Goal: Contribute content

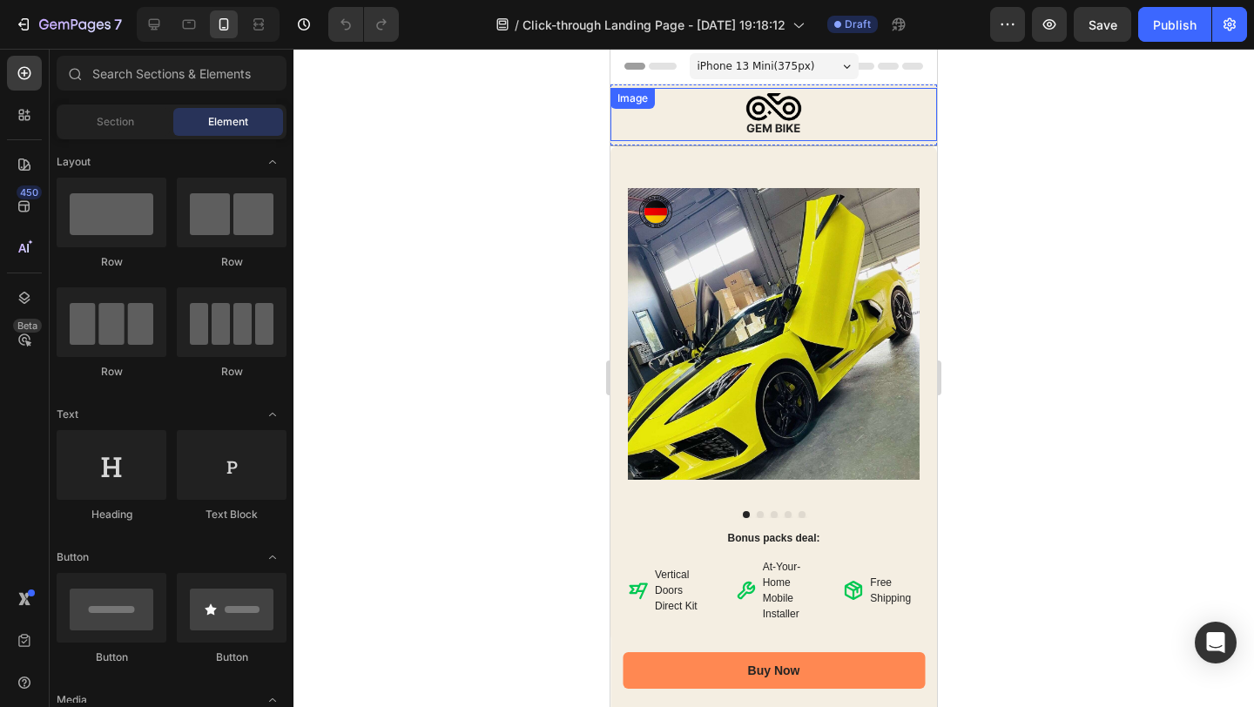
click at [763, 116] on img at bounding box center [773, 114] width 77 height 53
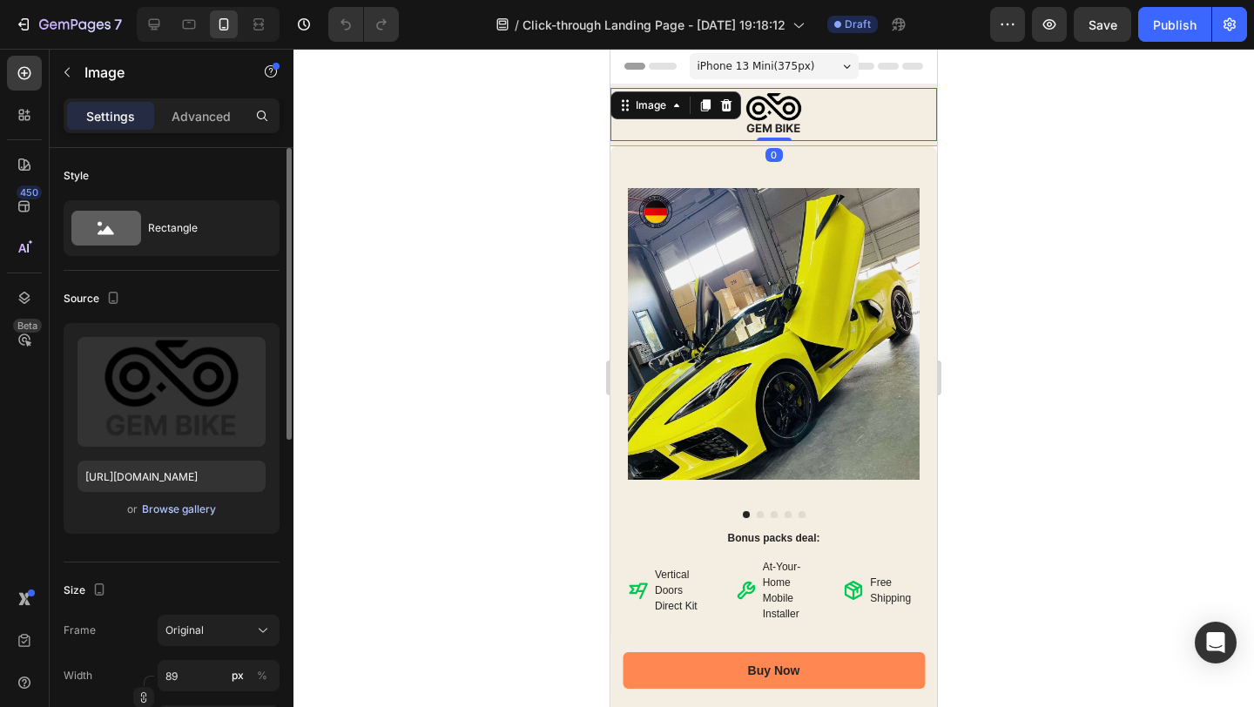
click at [172, 510] on div "Browse gallery" at bounding box center [179, 510] width 74 height 16
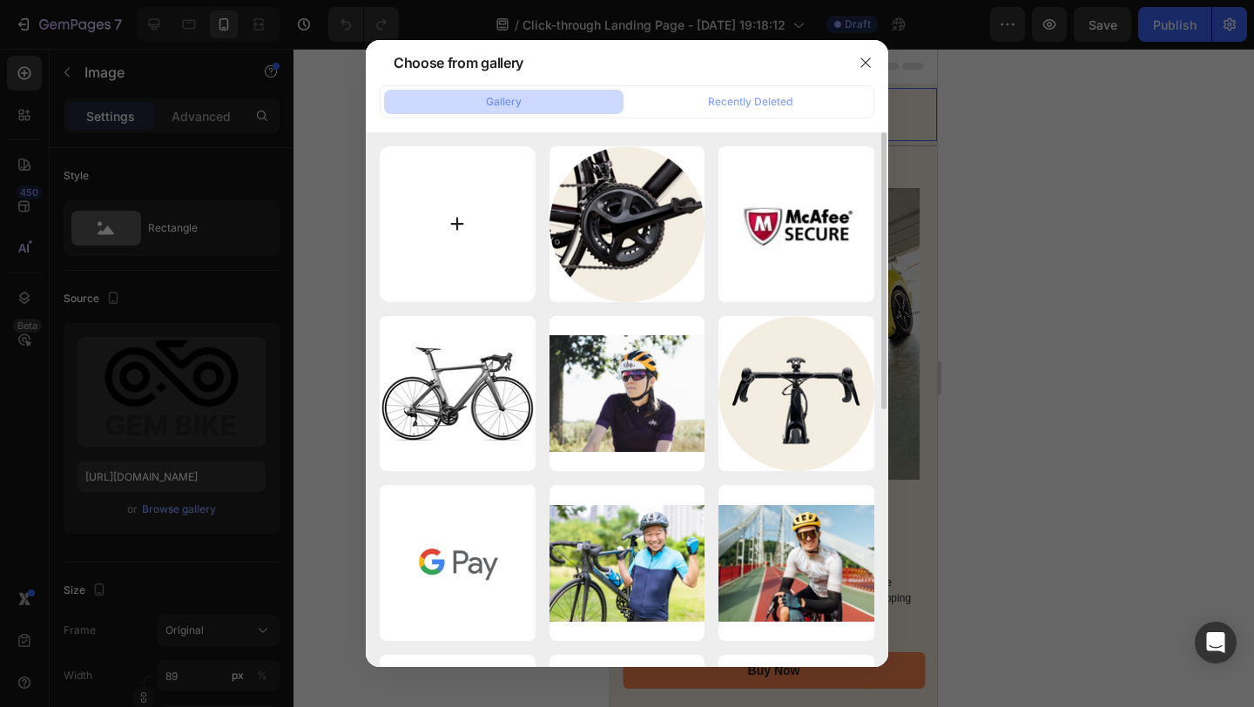
click at [471, 212] on input "file" at bounding box center [458, 224] width 156 height 156
type input "C:\fakepath\VERTICAL DOORS DIRECT LOGO.png"
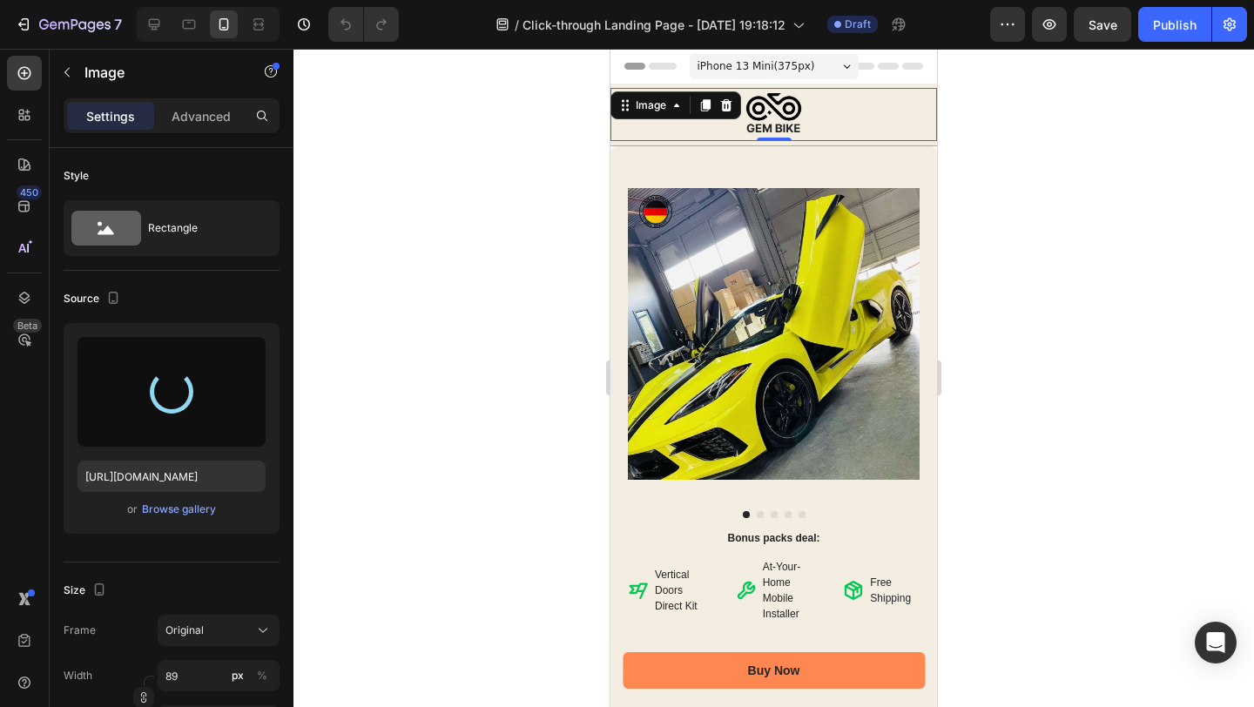
type input "[URL][DOMAIN_NAME]"
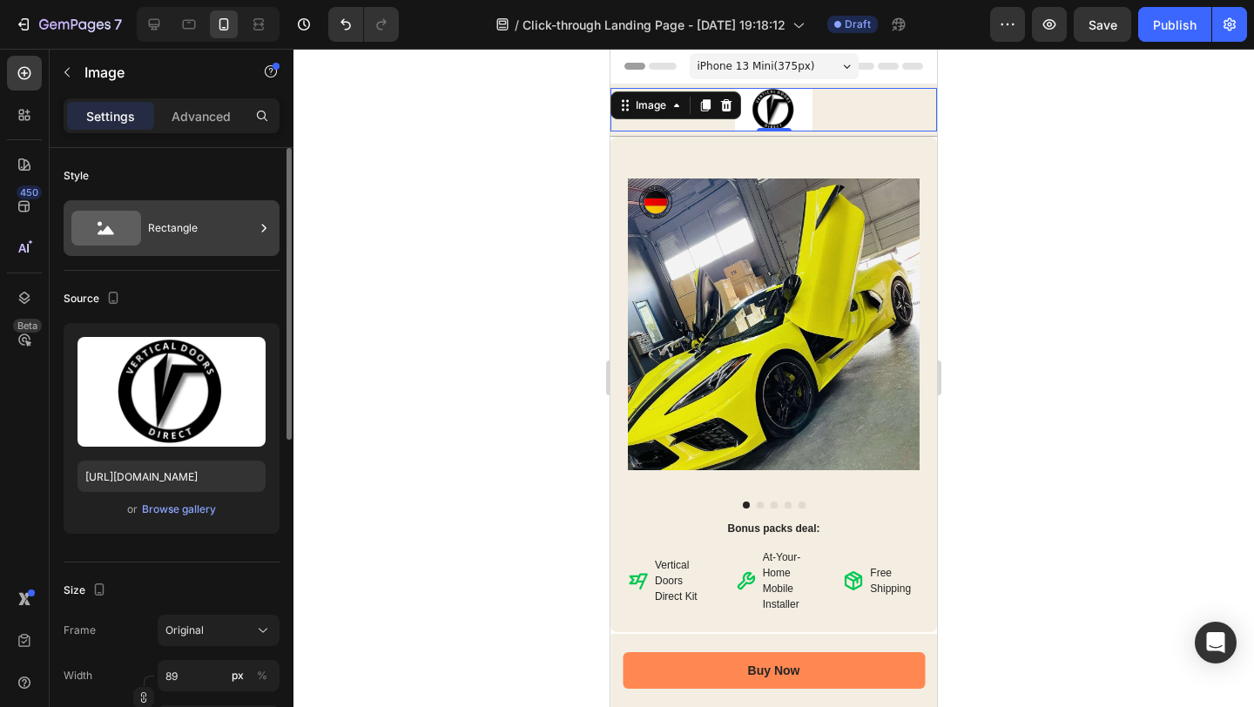
click at [186, 238] on div "Rectangle" at bounding box center [201, 228] width 106 height 40
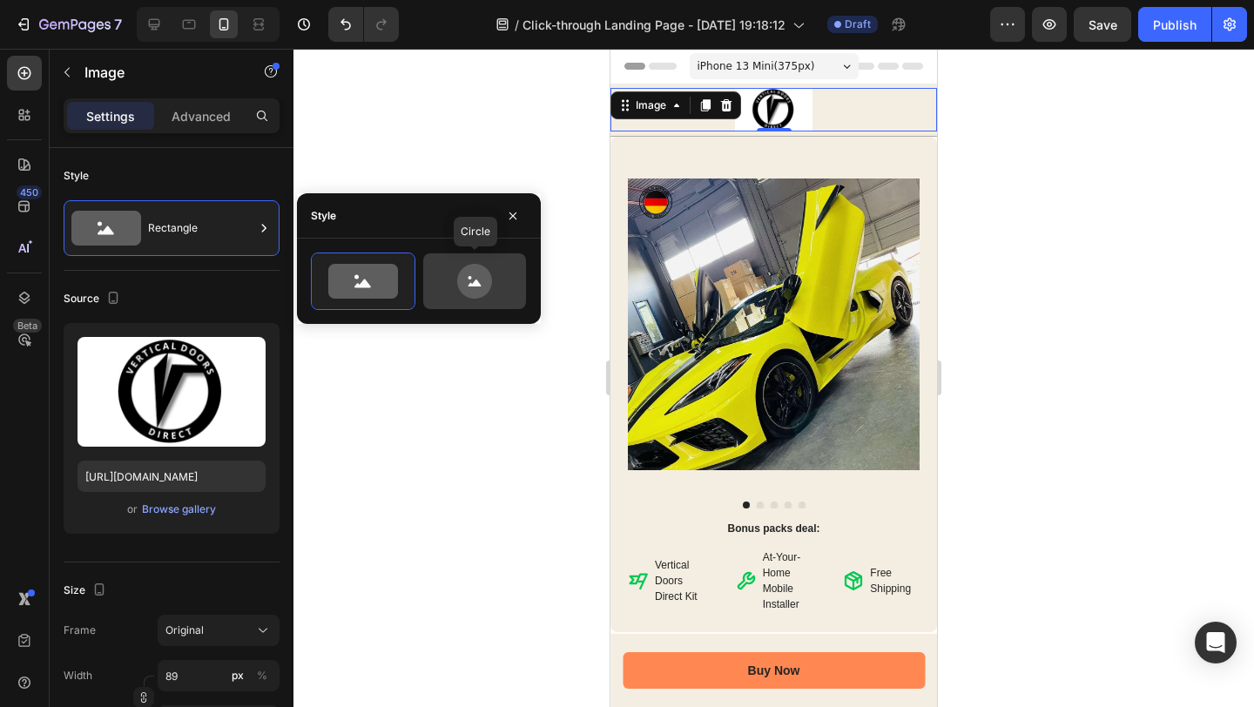
click at [486, 300] on div at bounding box center [474, 281] width 103 height 56
type input "80"
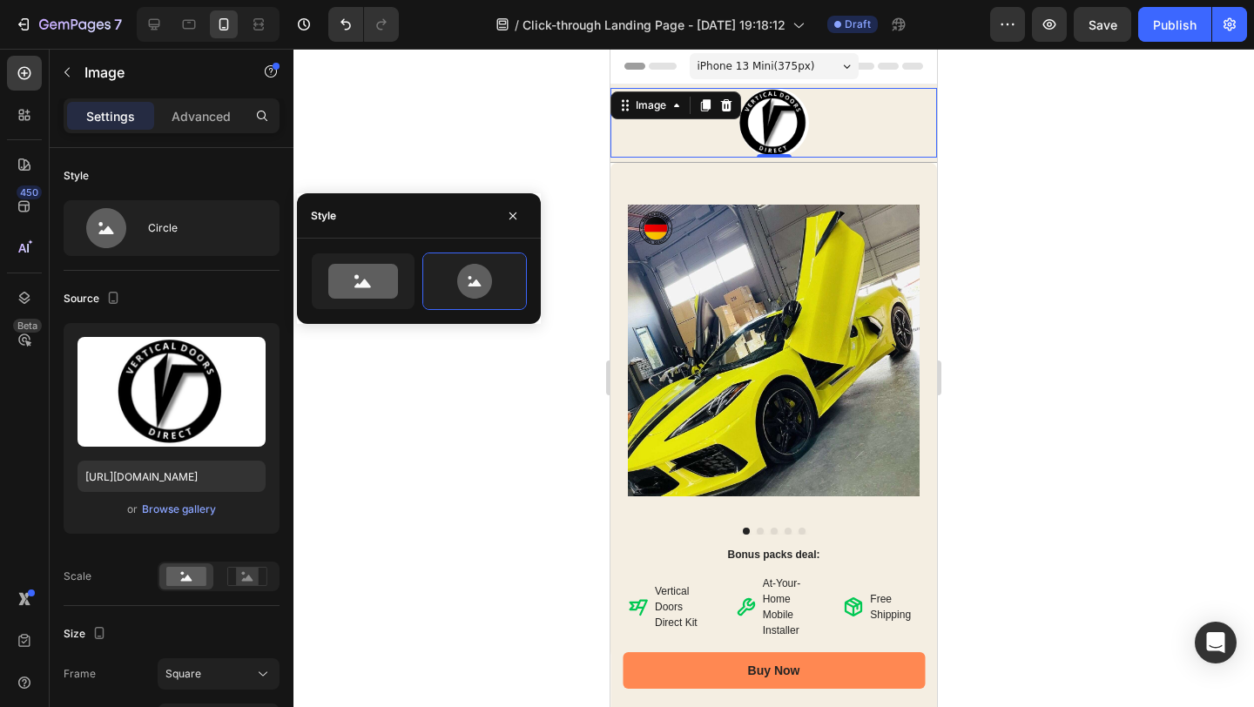
click at [1024, 253] on div at bounding box center [773, 378] width 960 height 658
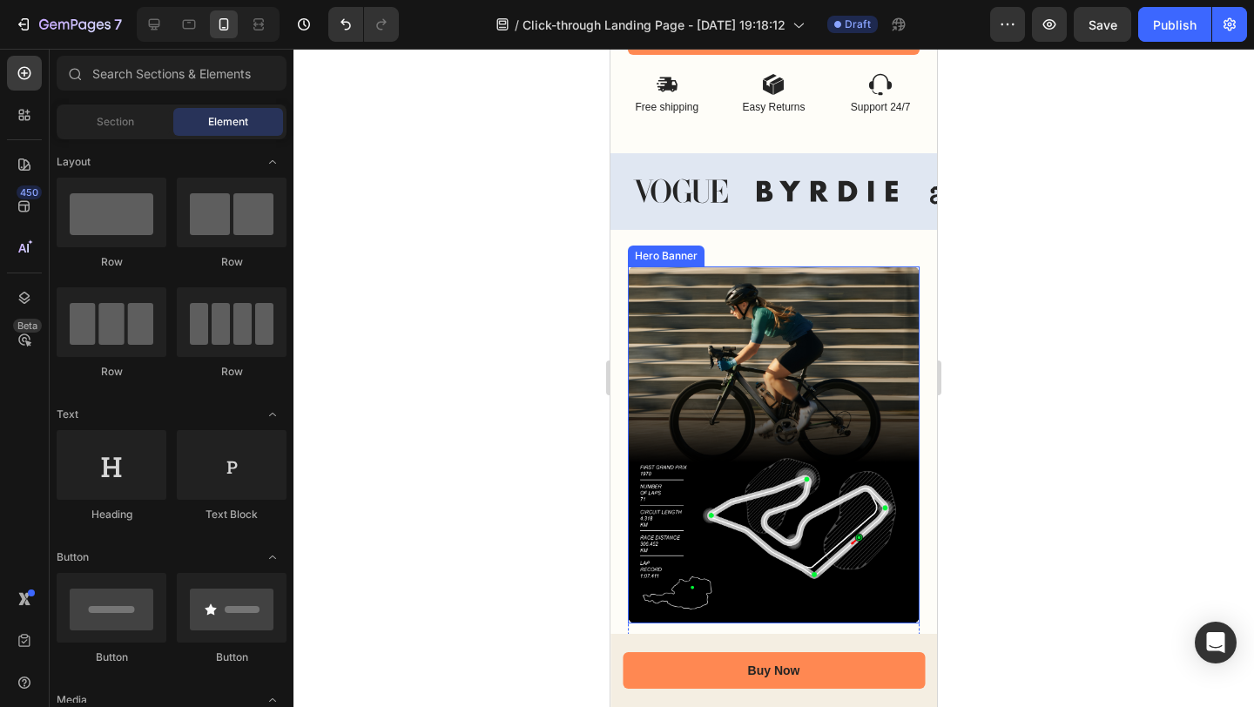
scroll to position [1614, 0]
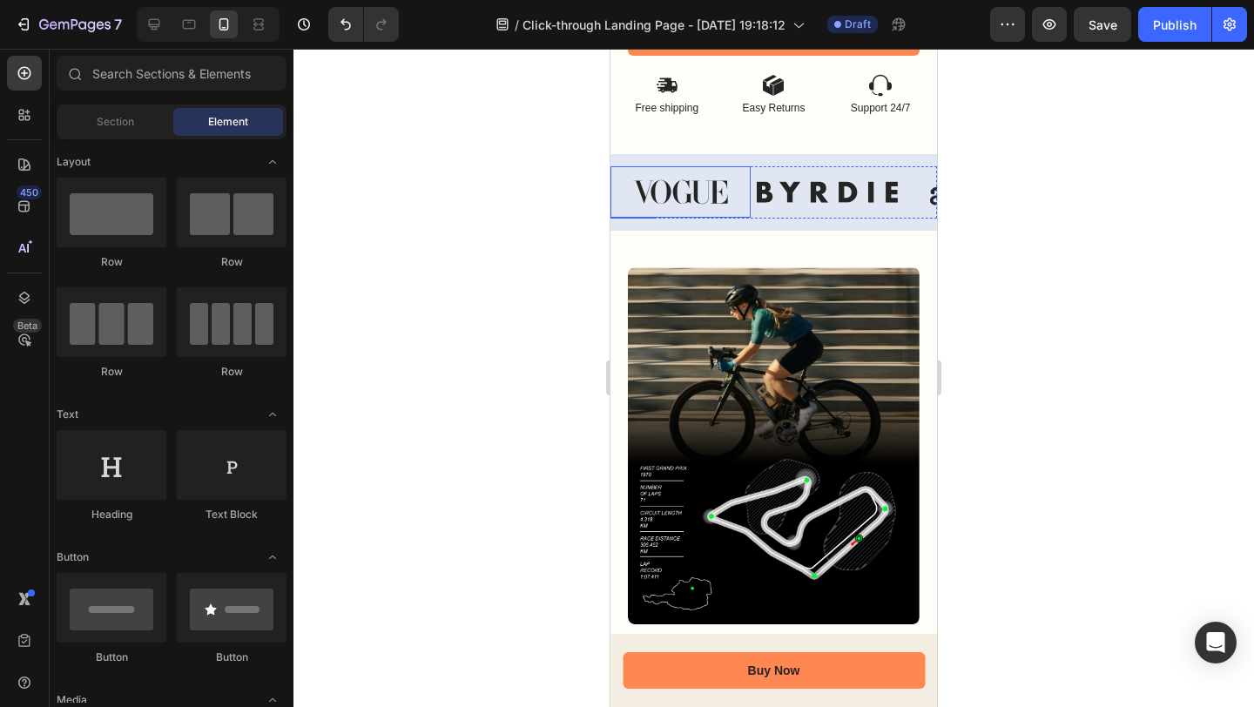
click at [726, 187] on img at bounding box center [680, 191] width 140 height 51
